Goal: Information Seeking & Learning: Learn about a topic

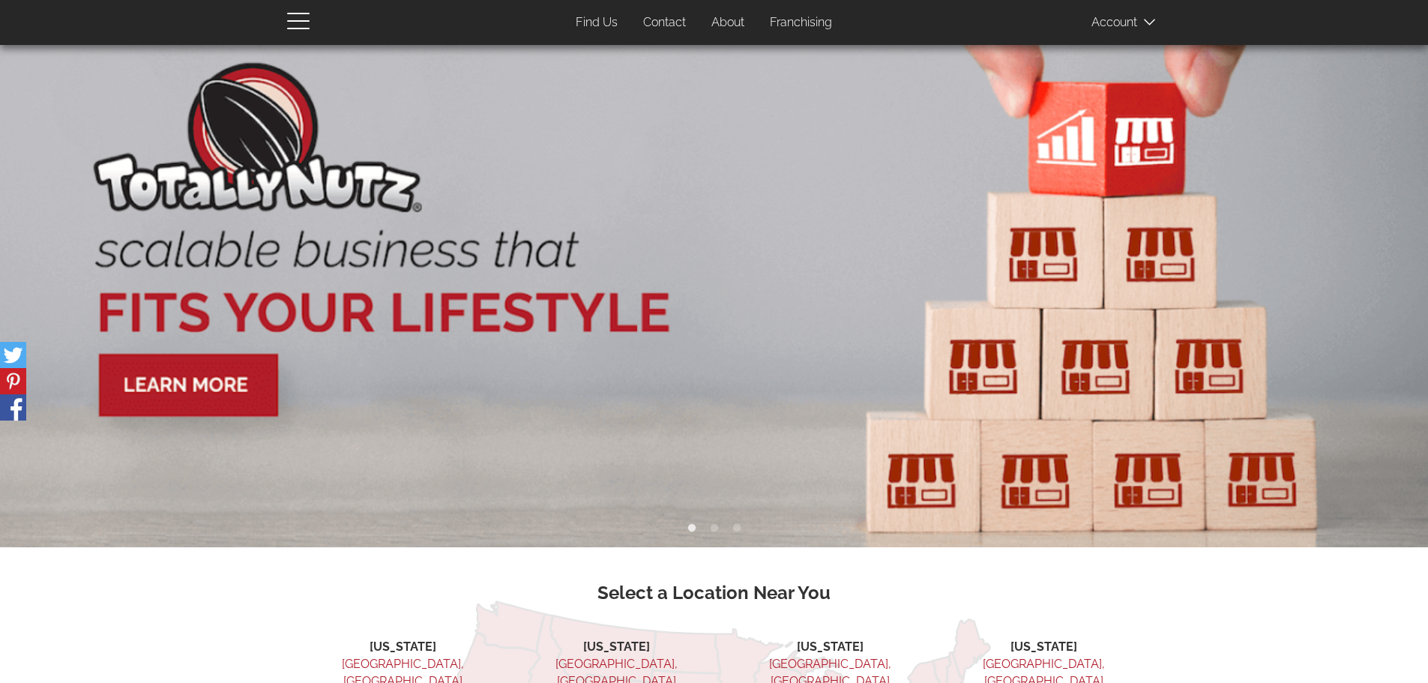
click at [821, 14] on link "Franchising" at bounding box center [800, 22] width 85 height 29
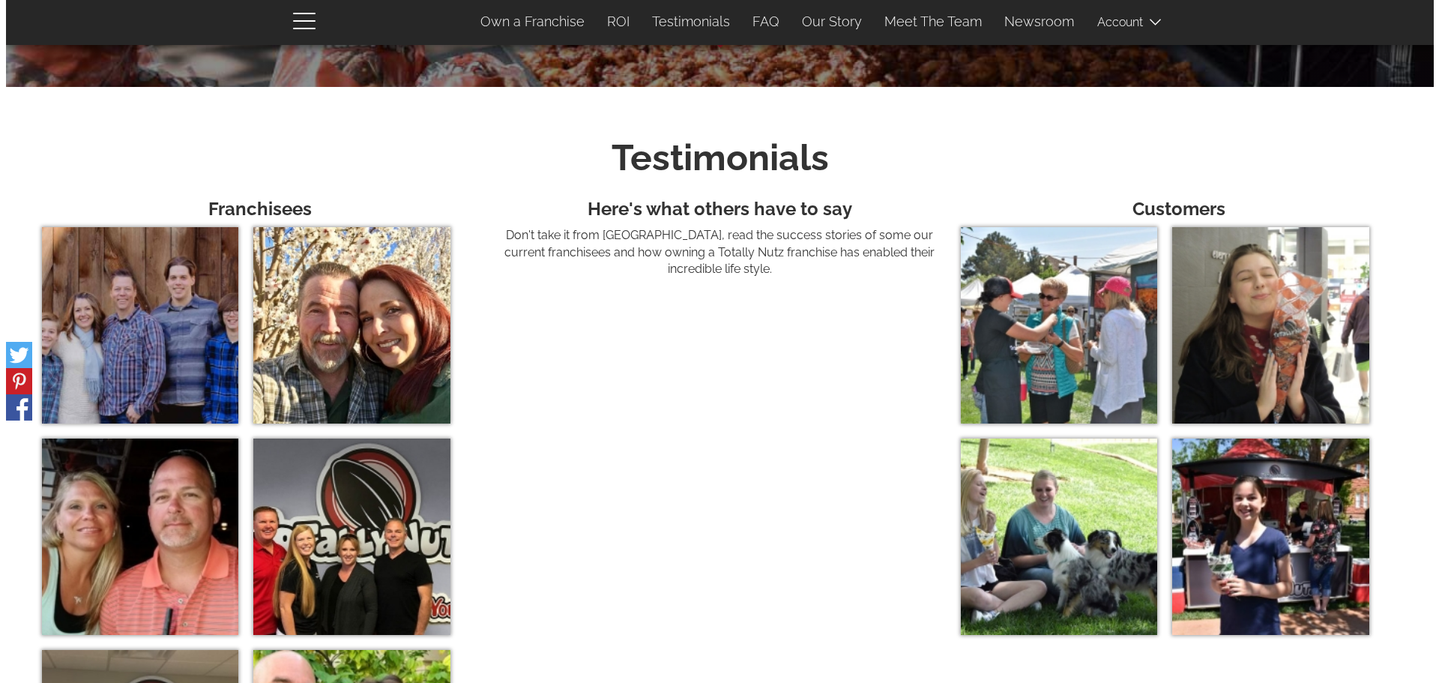
scroll to position [4955, 0]
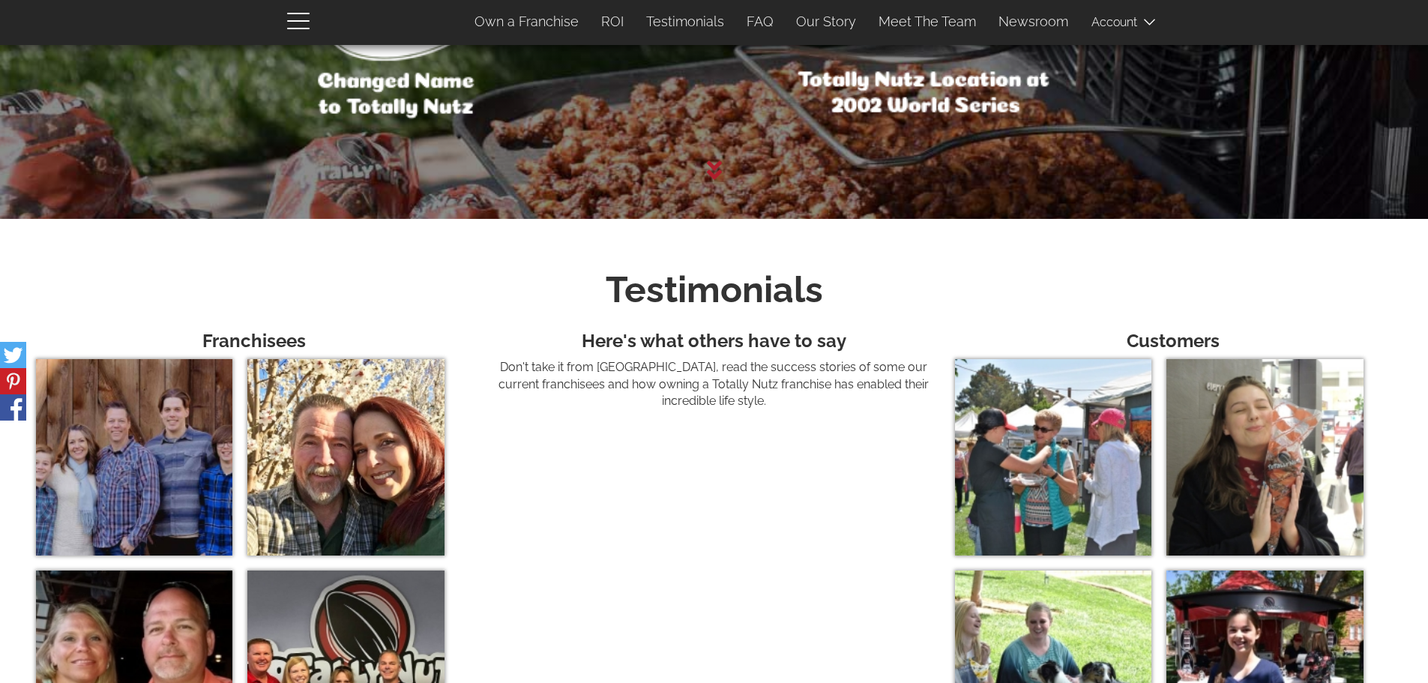
click at [370, 394] on img at bounding box center [345, 457] width 196 height 196
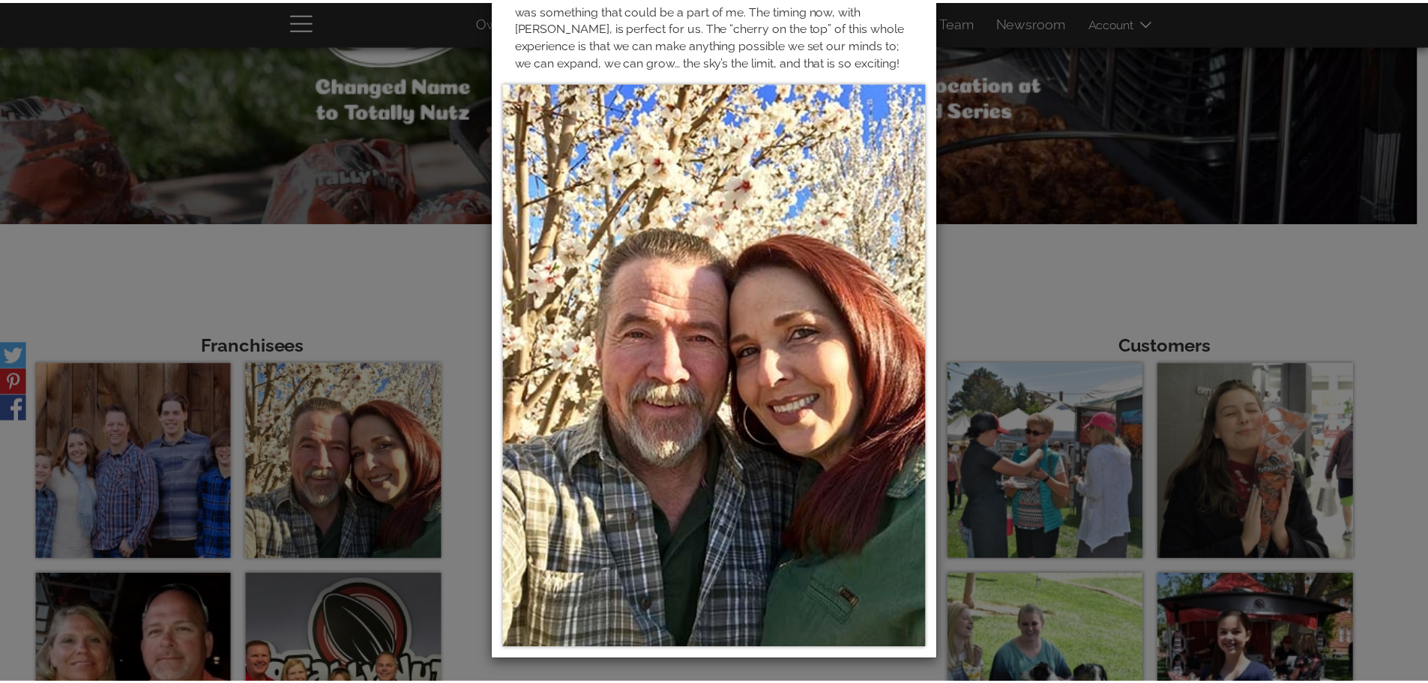
scroll to position [0, 0]
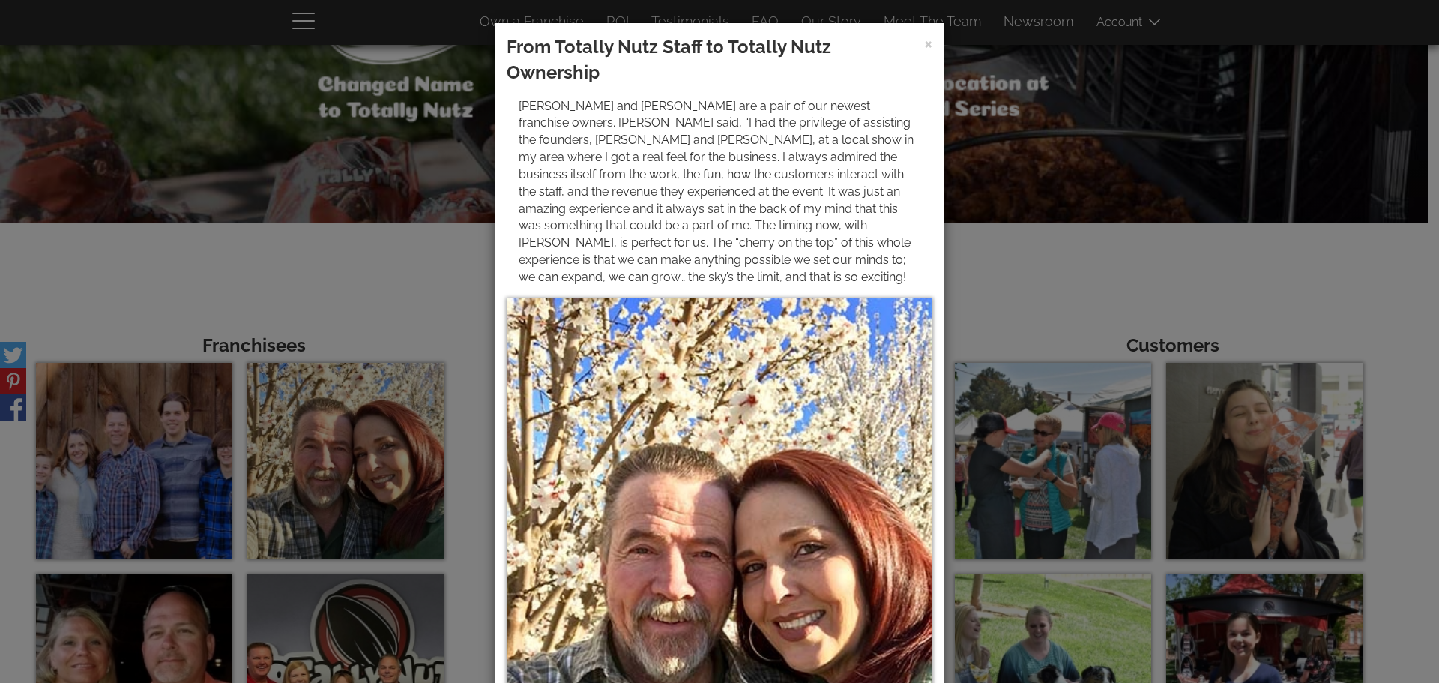
click at [1094, 228] on div "× From Totally Nutz Staff to Totally Nutz Ownership [PERSON_NAME] and [PERSON_N…" at bounding box center [719, 341] width 1439 height 683
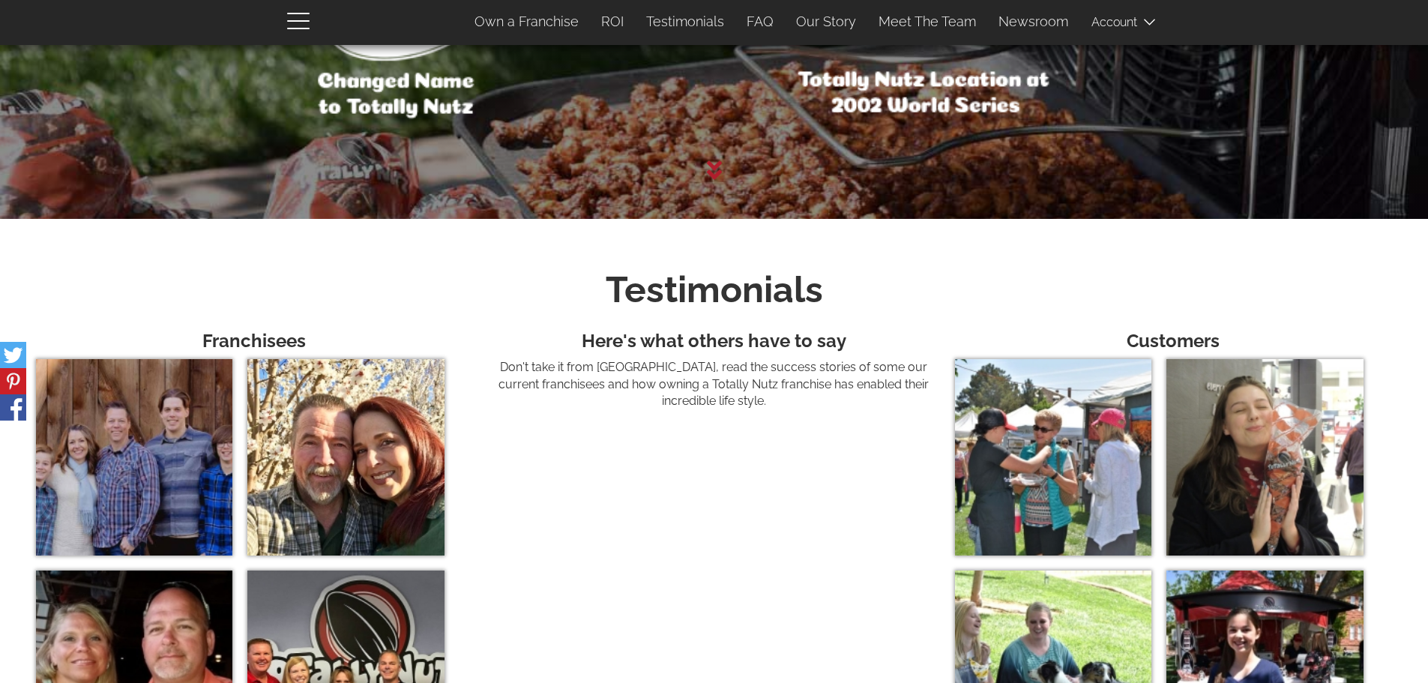
click at [128, 476] on img at bounding box center [134, 457] width 196 height 196
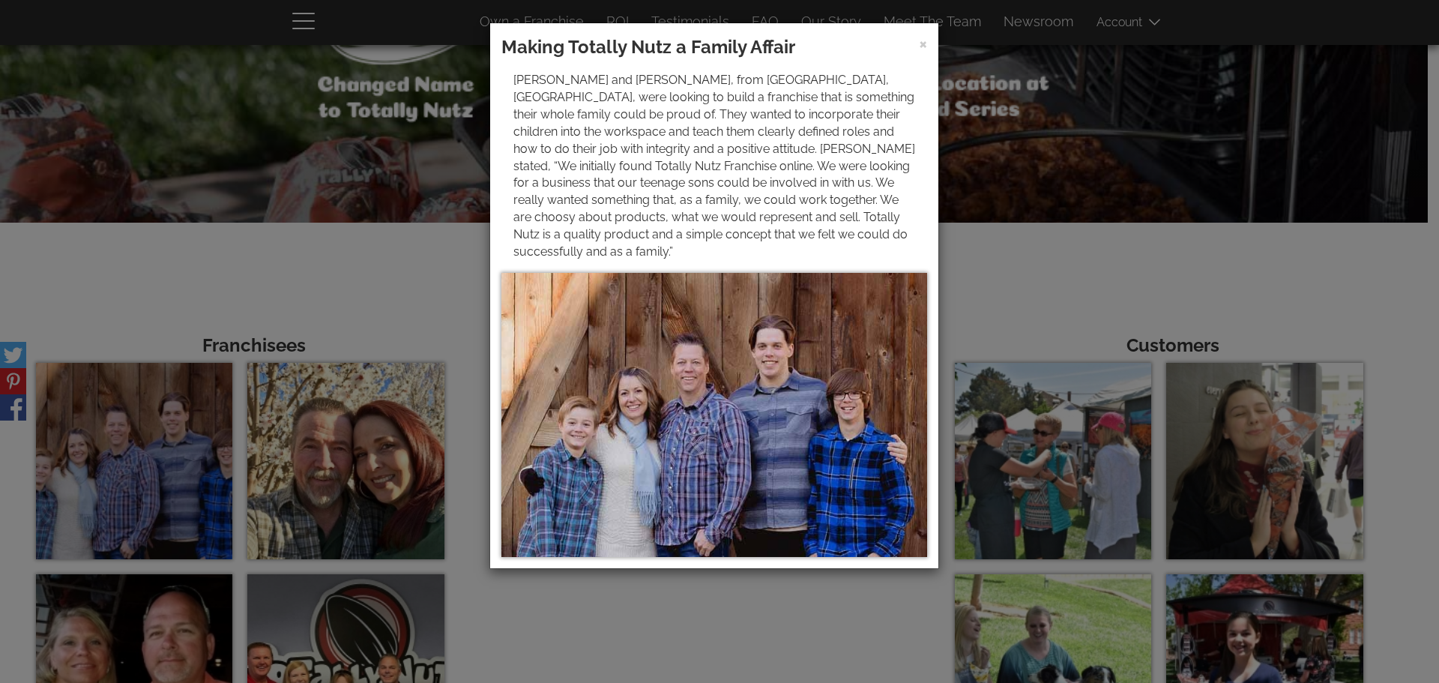
click at [1013, 287] on div "× Making Totally Nutz a Family Affair [PERSON_NAME] and [PERSON_NAME], from [GE…" at bounding box center [719, 341] width 1439 height 683
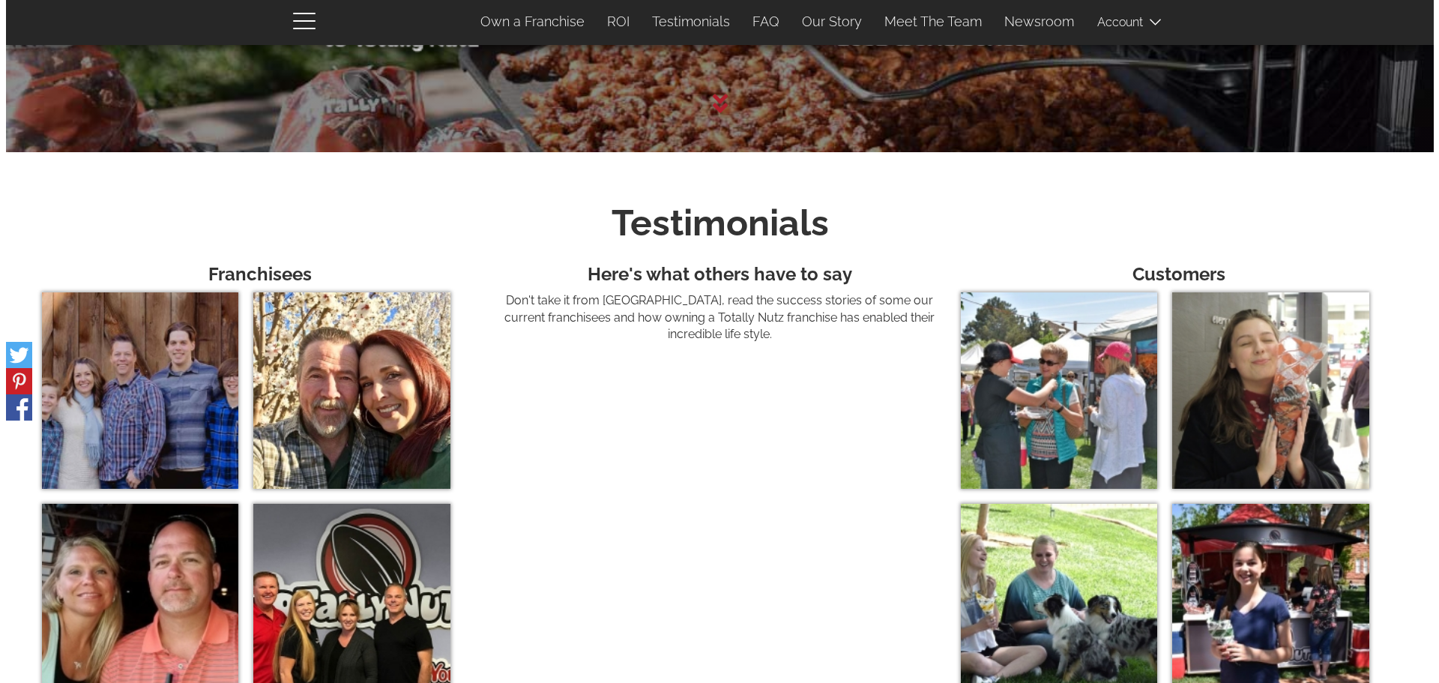
scroll to position [5105, 0]
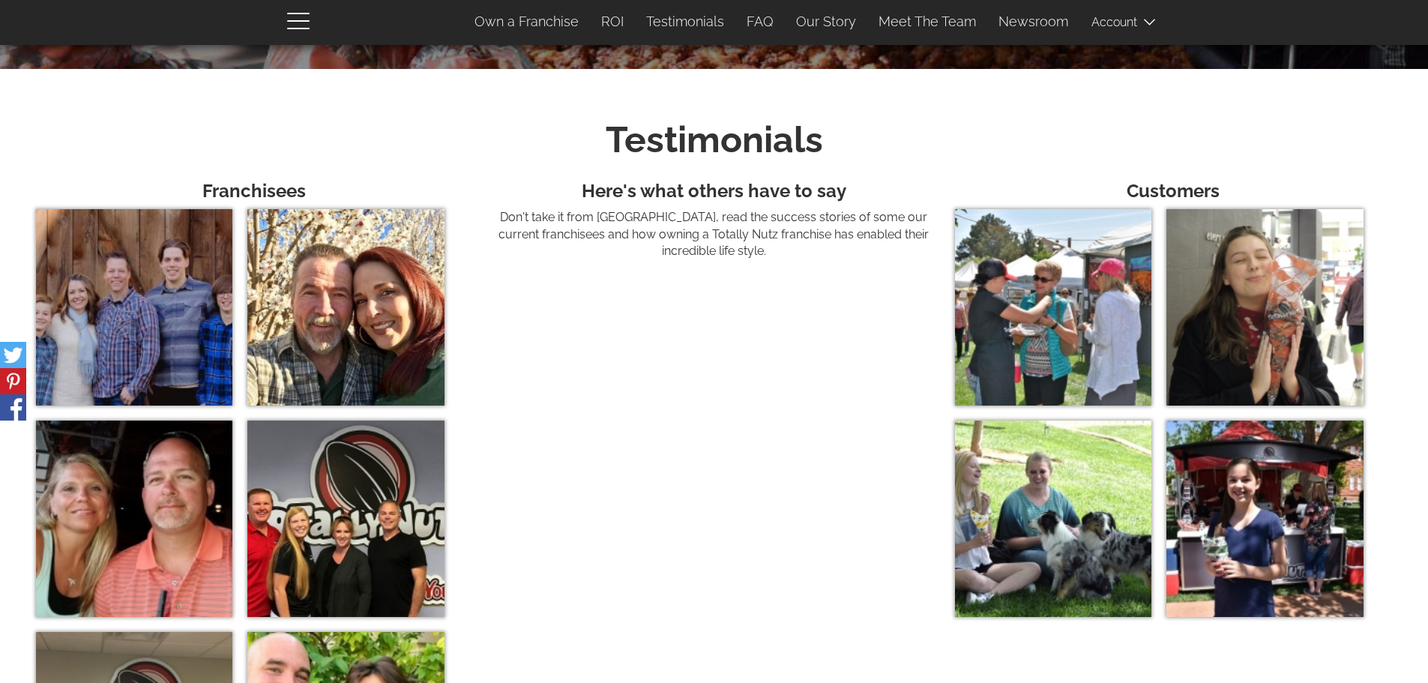
click at [383, 514] on img at bounding box center [345, 518] width 196 height 196
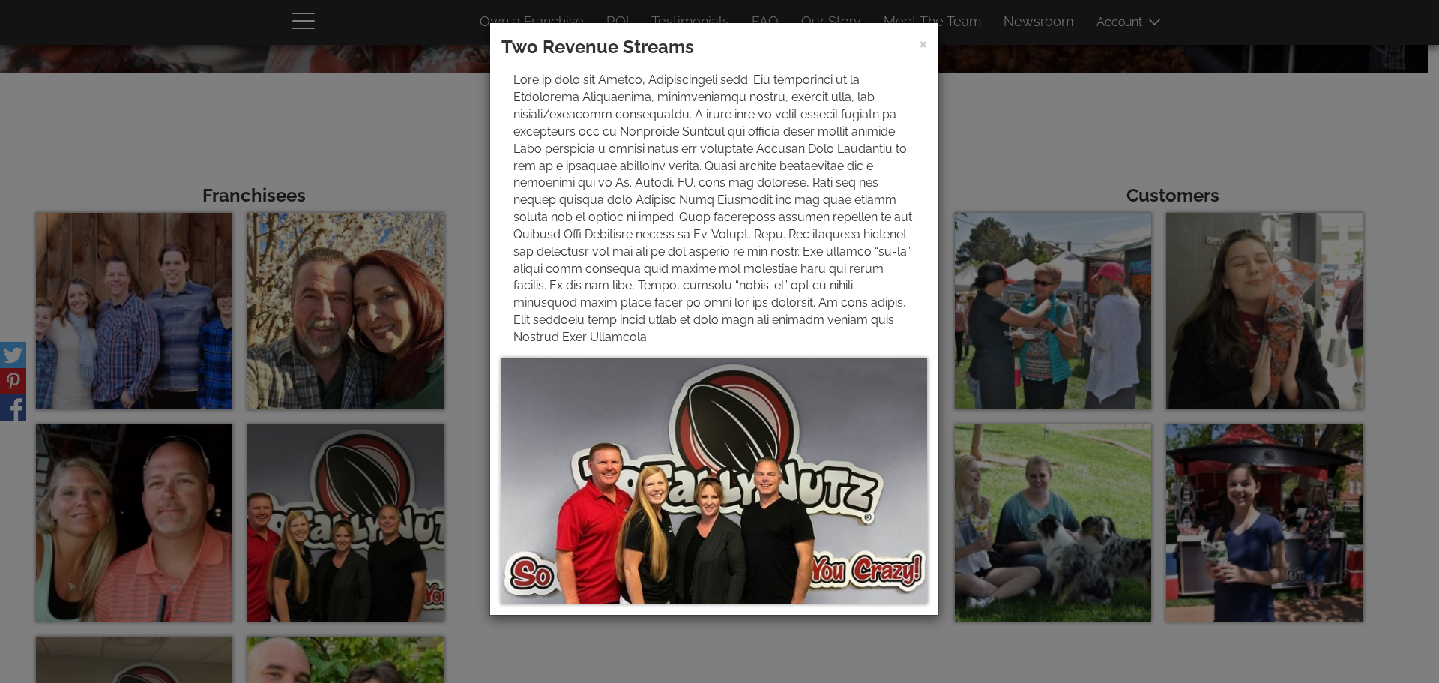
click at [441, 205] on div "× Two Revenue Streams" at bounding box center [719, 341] width 1439 height 683
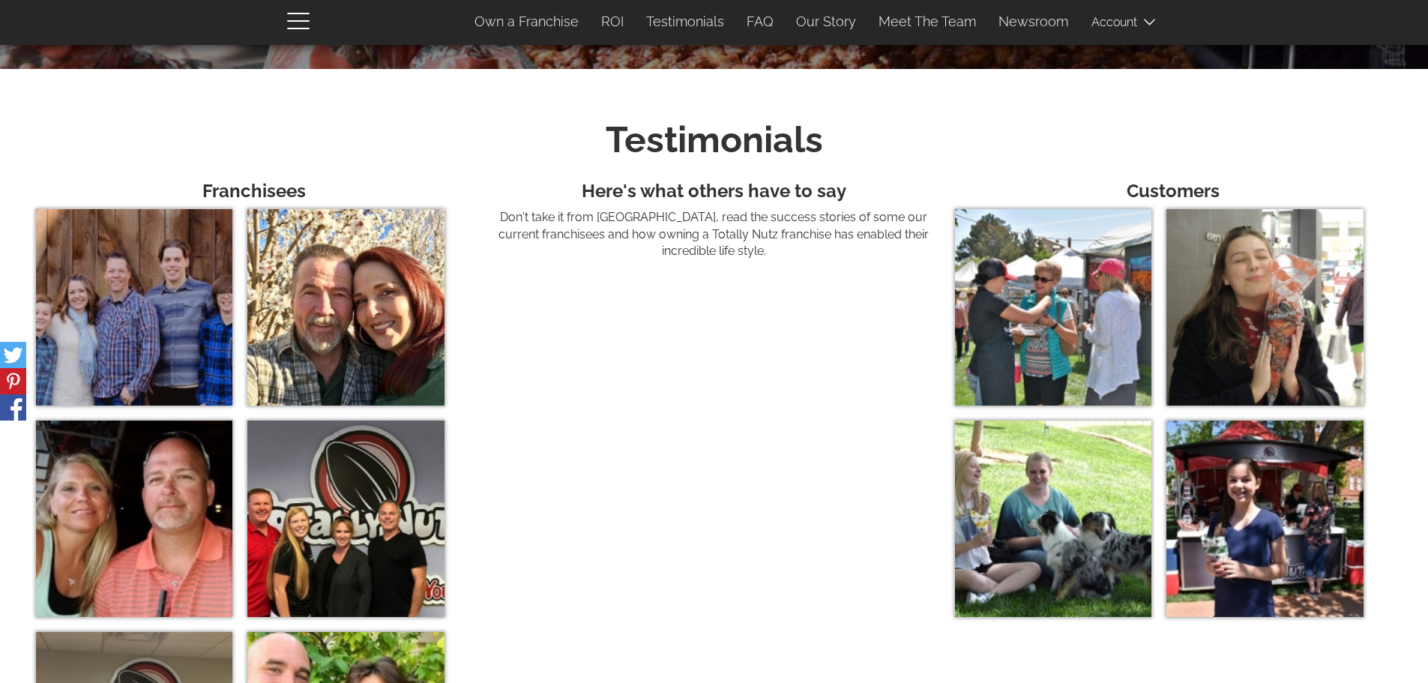
click at [164, 545] on img at bounding box center [134, 518] width 196 height 196
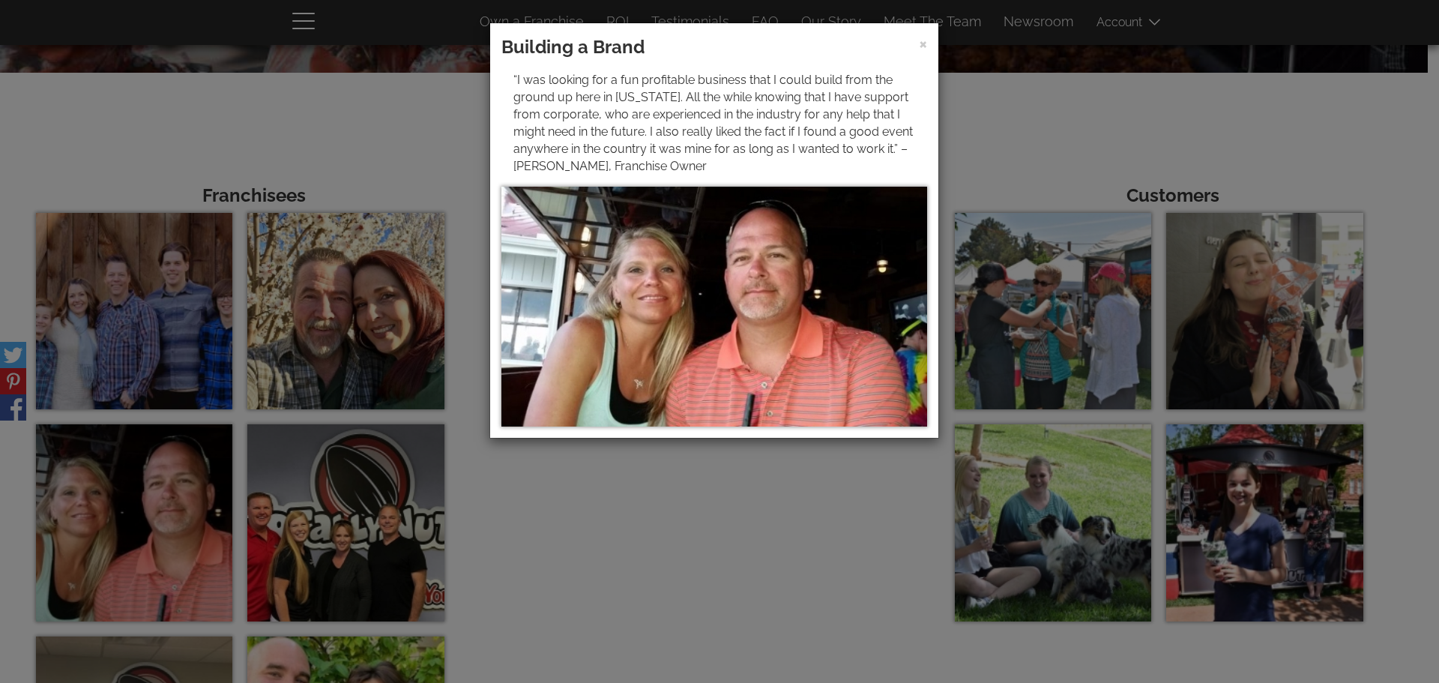
click at [673, 484] on div "× Building a Brand “I was looking for a fun profitable business that I could bu…" at bounding box center [719, 341] width 1439 height 683
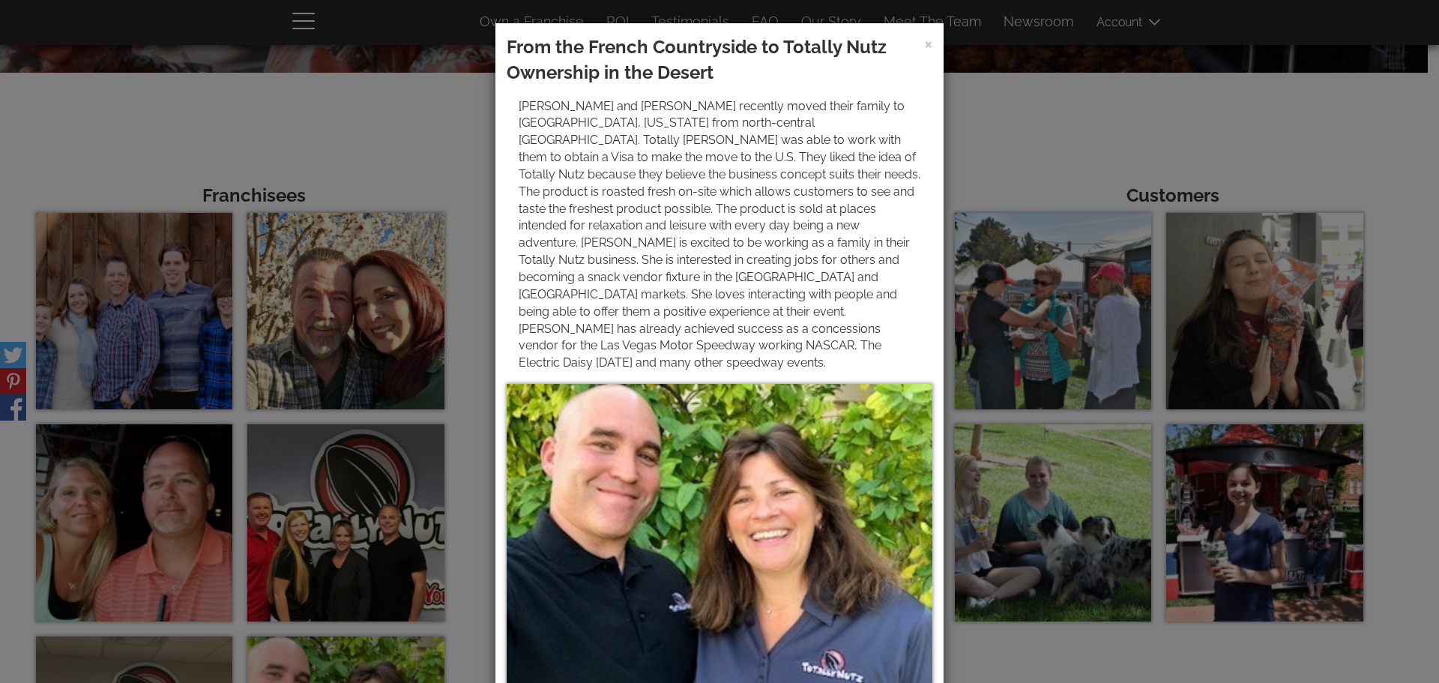
click at [1150, 109] on div "× From the French Countryside to Totally Nutz Ownership in the Desert" at bounding box center [719, 341] width 1439 height 683
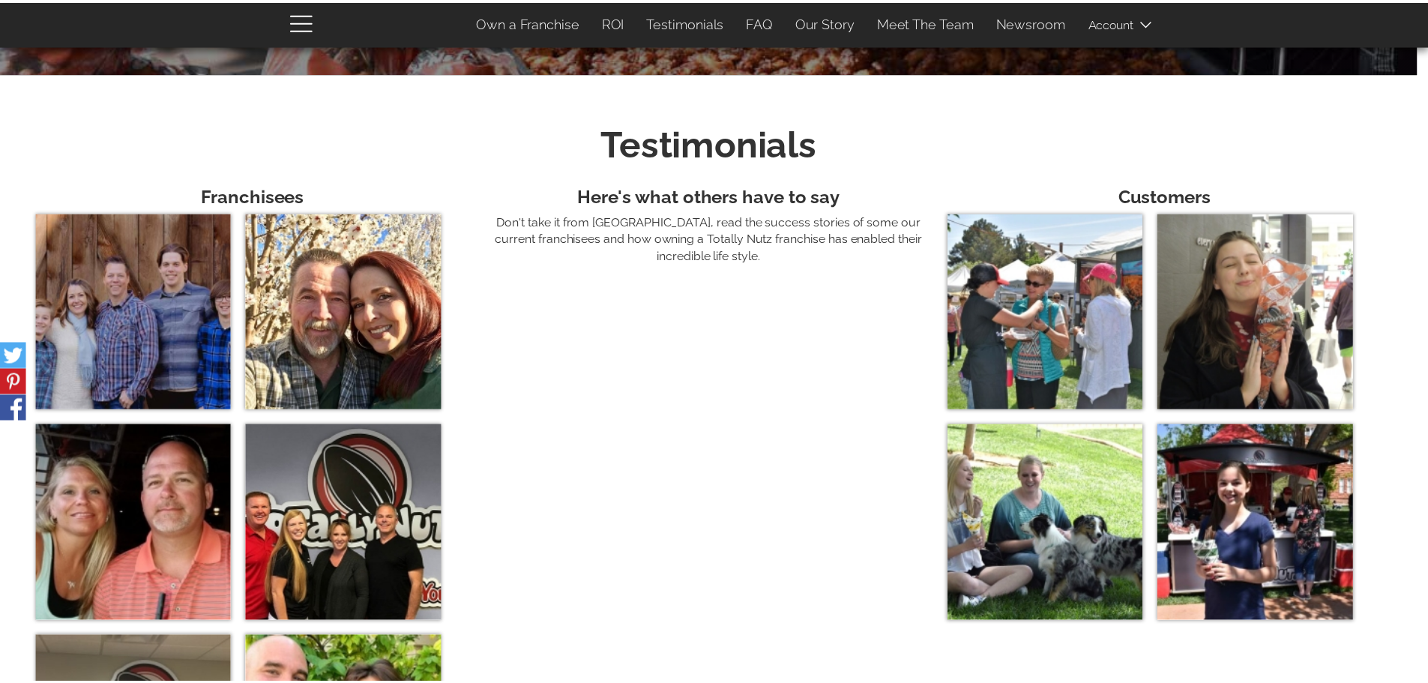
scroll to position [5255, 0]
